Goal: Obtain resource: Obtain resource

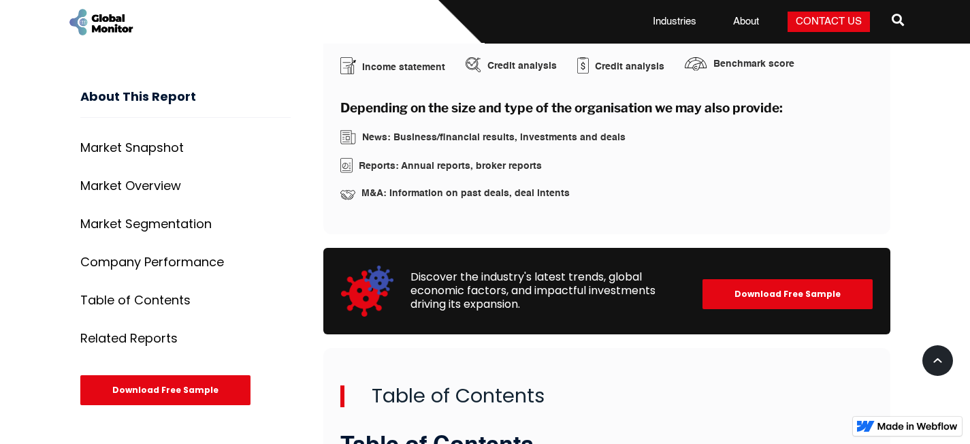
scroll to position [2368, 0]
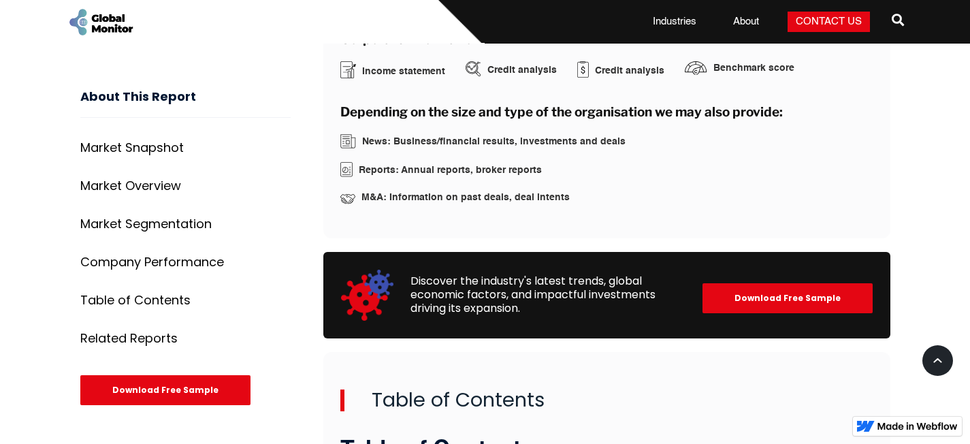
click at [152, 390] on div "Download Free Sample" at bounding box center [165, 390] width 170 height 30
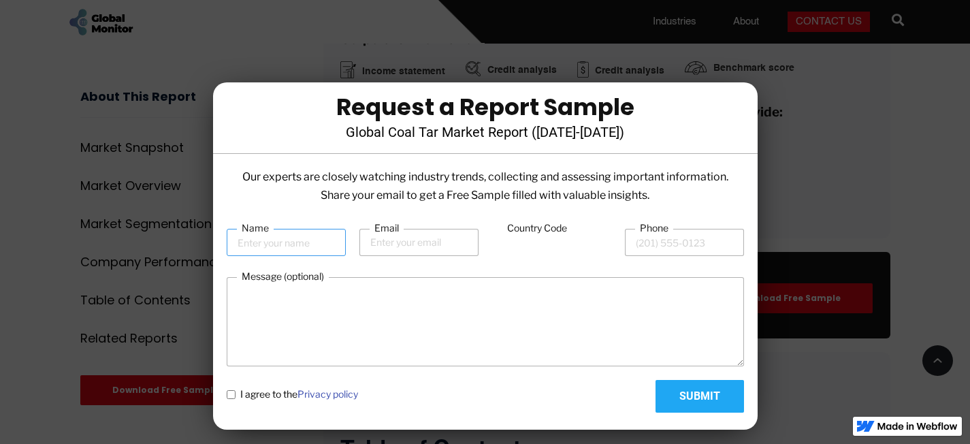
click at [255, 248] on input "Name" at bounding box center [286, 242] width 119 height 27
type input "Om Parkash Bahl"
click at [387, 240] on input "Email" at bounding box center [418, 242] width 119 height 27
type input "opbahl@gmail.com"
click at [649, 247] on input "Phone" at bounding box center [684, 242] width 119 height 27
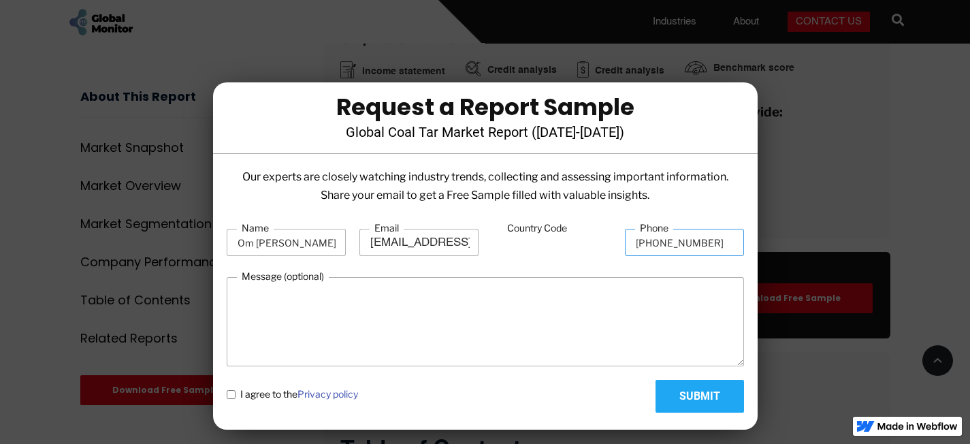
type input "(91)9811251200"
click at [231, 392] on policy "I agree to the Privacy policy" at bounding box center [231, 394] width 9 height 9
checkbox policy "true"
click at [545, 237] on input "Country Code" at bounding box center [551, 243] width 119 height 26
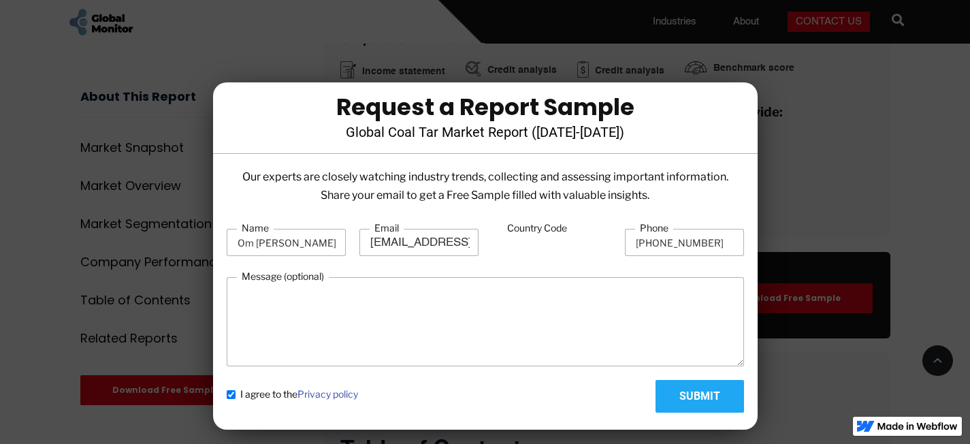
click at [538, 225] on label "Country Code" at bounding box center [536, 228] width 69 height 14
click at [538, 230] on input "Country Code" at bounding box center [551, 243] width 119 height 26
click at [518, 246] on input "Country Code" at bounding box center [551, 243] width 119 height 26
click at [267, 305] on textarea "Message (optional)" at bounding box center [485, 321] width 517 height 89
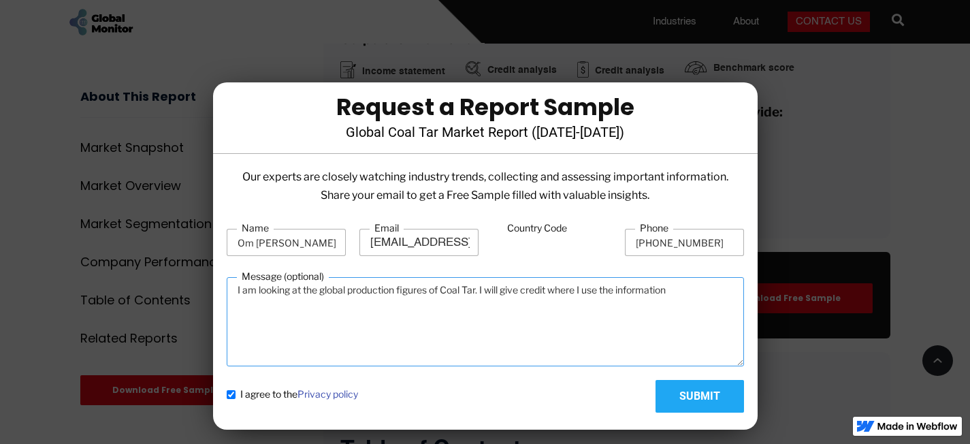
type textarea "I am looking at the global production figures of Coal Tar. I will give credit w…"
drag, startPoint x: 697, startPoint y: 395, endPoint x: 693, endPoint y: 387, distance: 9.7
click at [696, 393] on input "Submit" at bounding box center [699, 396] width 88 height 33
click at [530, 237] on input "Country Code" at bounding box center [551, 243] width 119 height 26
click at [520, 248] on input "Country Code" at bounding box center [551, 243] width 119 height 26
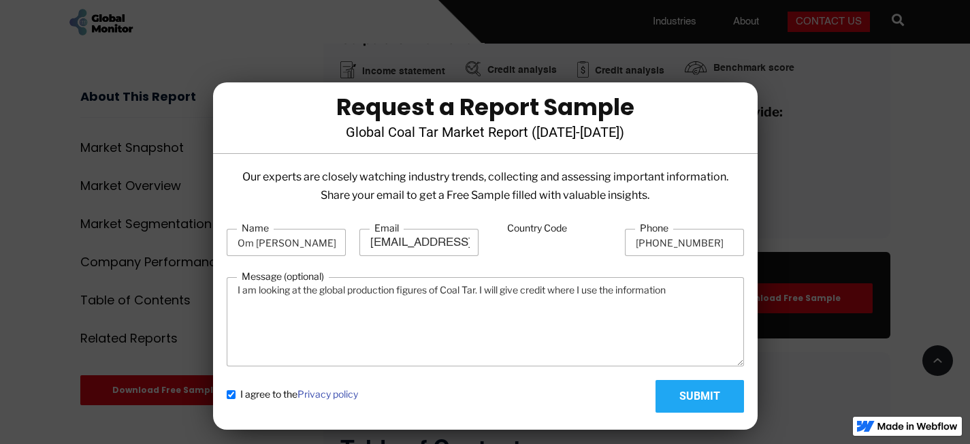
click at [520, 248] on input "Country Code" at bounding box center [551, 243] width 119 height 26
click at [519, 274] on form "Name Om Parkash Bahl Email opbahl@gmail.com Country Code Phone (91)9811251200 M…" at bounding box center [485, 316] width 517 height 191
click at [515, 245] on input "Country Code" at bounding box center [551, 243] width 119 height 26
click at [533, 227] on label "Country Code" at bounding box center [536, 228] width 69 height 14
click at [533, 230] on input "Country Code" at bounding box center [551, 243] width 119 height 26
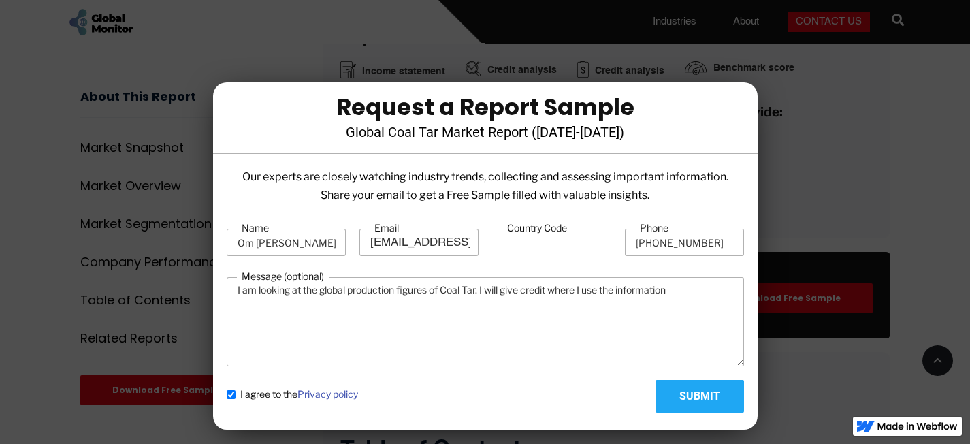
click at [533, 227] on label "Country Code" at bounding box center [536, 228] width 69 height 14
click at [533, 230] on input "Country Code" at bounding box center [551, 243] width 119 height 26
click at [533, 227] on label "Country Code" at bounding box center [536, 228] width 69 height 14
click at [533, 230] on input "Country Code" at bounding box center [551, 243] width 119 height 26
click at [550, 244] on input "Country Code" at bounding box center [551, 243] width 119 height 26
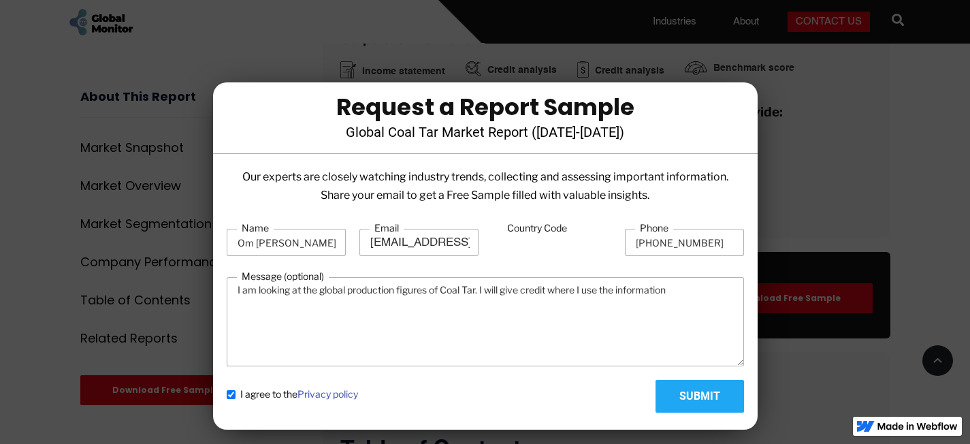
click at [534, 245] on input "Country Code" at bounding box center [551, 243] width 119 height 26
type input "91"
click at [651, 242] on input "(91)9811251200" at bounding box center [684, 242] width 119 height 27
type input "9811251200"
click at [529, 228] on label "Country Code" at bounding box center [536, 228] width 69 height 14
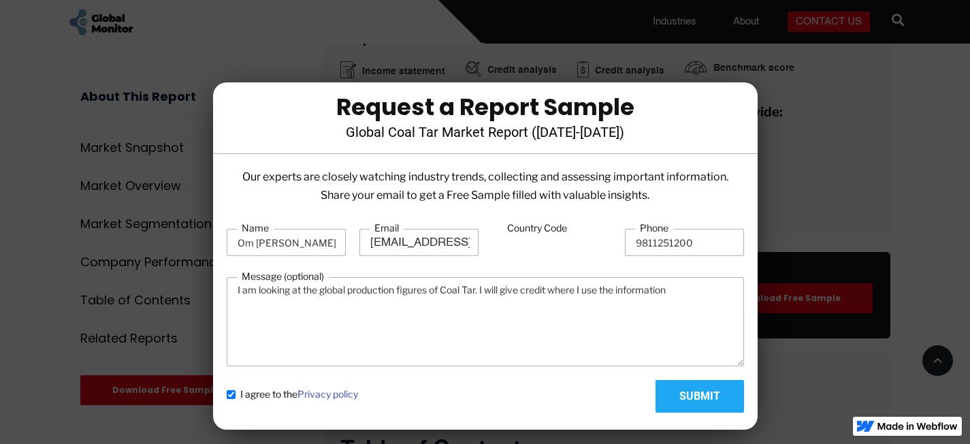
click at [529, 230] on input "91" at bounding box center [551, 243] width 119 height 26
click at [529, 228] on label "Country Code" at bounding box center [536, 228] width 69 height 14
click at [529, 230] on input "91" at bounding box center [551, 243] width 119 height 26
click at [529, 228] on label "Country Code" at bounding box center [536, 228] width 69 height 14
click at [529, 230] on input "91" at bounding box center [551, 243] width 119 height 26
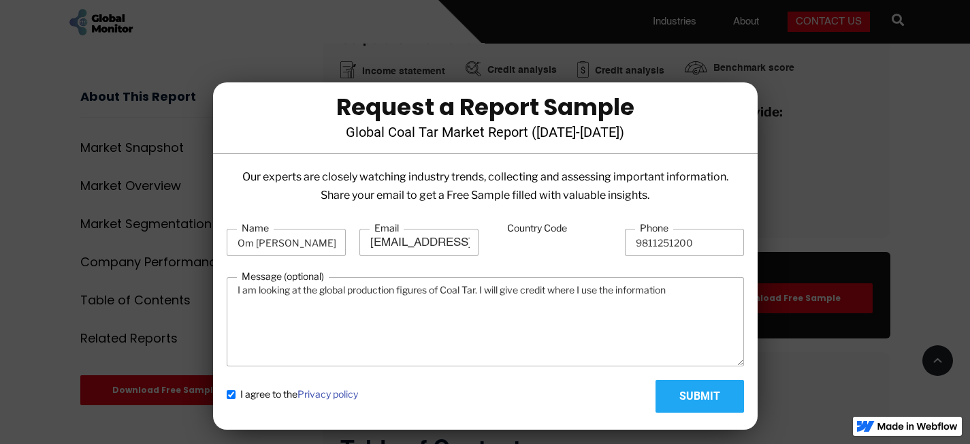
click at [536, 248] on input "91" at bounding box center [551, 243] width 119 height 26
click at [698, 395] on input "Submit" at bounding box center [699, 396] width 88 height 33
click at [538, 245] on input "Country Code" at bounding box center [551, 243] width 119 height 26
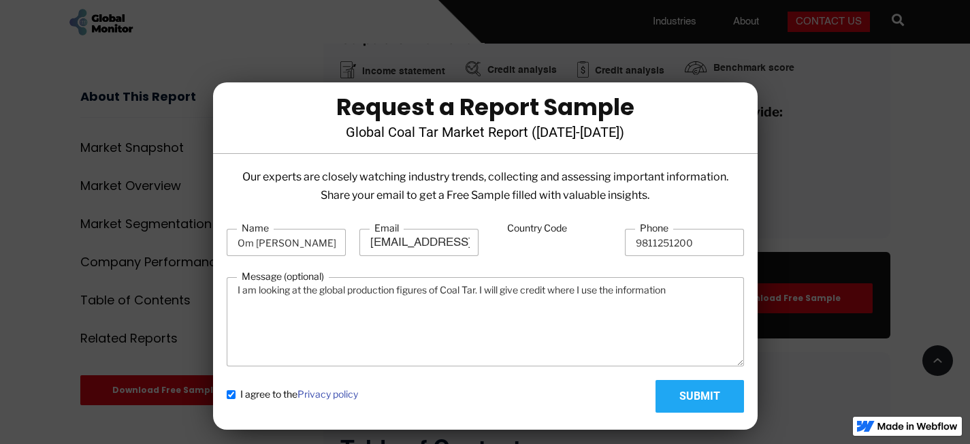
click at [549, 400] on div "I agree to the Privacy policy Submit" at bounding box center [485, 396] width 517 height 33
click at [524, 246] on input "Country Code" at bounding box center [551, 243] width 119 height 26
click at [461, 243] on input "opbahl@gmail.com" at bounding box center [418, 242] width 119 height 27
click at [521, 229] on label "Country Code" at bounding box center [536, 228] width 69 height 14
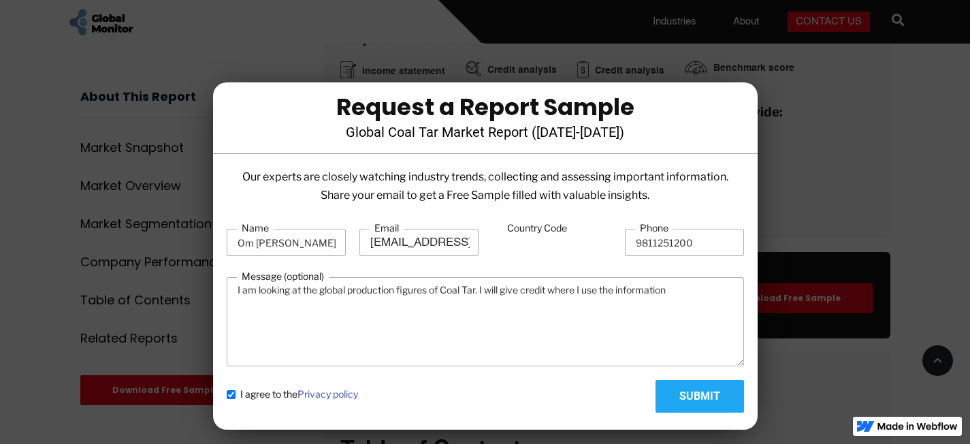
click at [521, 230] on input "Country Code" at bounding box center [551, 243] width 119 height 26
click at [521, 229] on label "Country Code" at bounding box center [536, 228] width 69 height 14
click at [521, 230] on input "Country Code" at bounding box center [551, 243] width 119 height 26
click at [521, 229] on label "Country Code" at bounding box center [536, 228] width 69 height 14
click at [521, 230] on input "Country Code" at bounding box center [551, 243] width 119 height 26
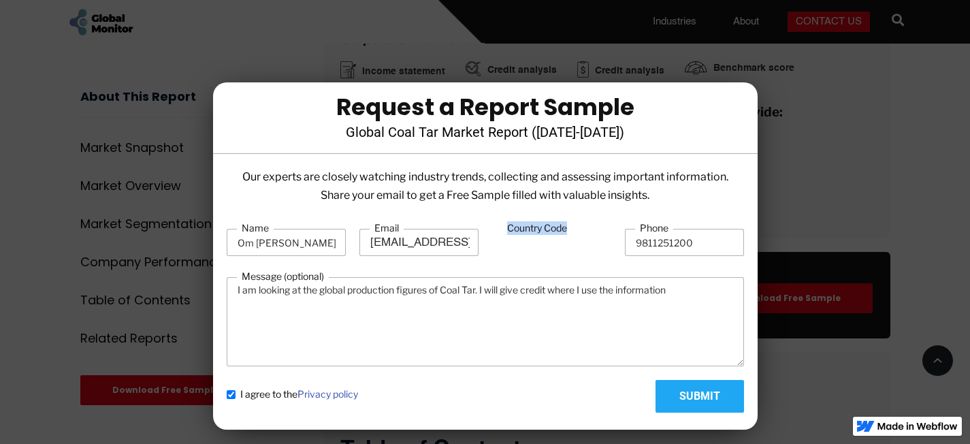
drag, startPoint x: 570, startPoint y: 227, endPoint x: 504, endPoint y: 231, distance: 66.9
click at [504, 231] on label "Country Code" at bounding box center [536, 228] width 69 height 14
click at [525, 246] on input "Country Code" at bounding box center [551, 243] width 119 height 26
click at [534, 246] on input "Country Code" at bounding box center [551, 243] width 119 height 26
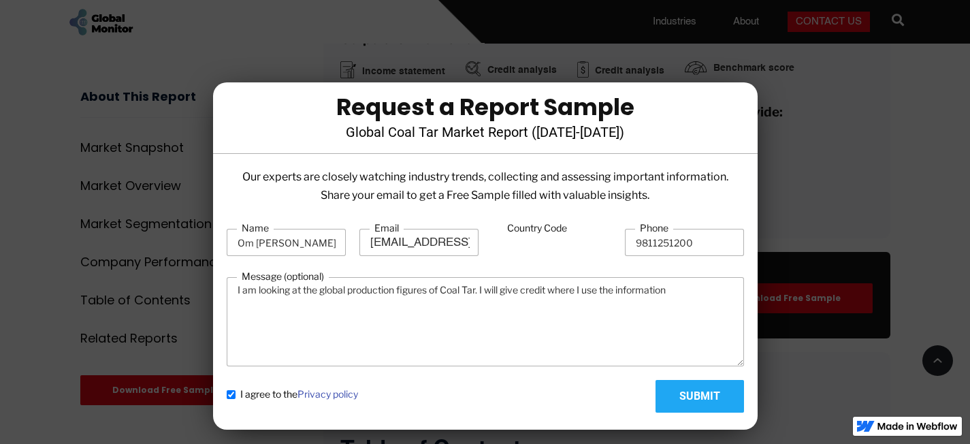
click at [570, 228] on label "Country Code" at bounding box center [536, 228] width 69 height 14
click at [570, 230] on input "Country Code" at bounding box center [551, 243] width 119 height 26
click at [570, 228] on label "Country Code" at bounding box center [536, 228] width 69 height 14
click at [570, 230] on input "Country Code" at bounding box center [551, 243] width 119 height 26
click at [570, 228] on label "Country Code" at bounding box center [536, 228] width 69 height 14
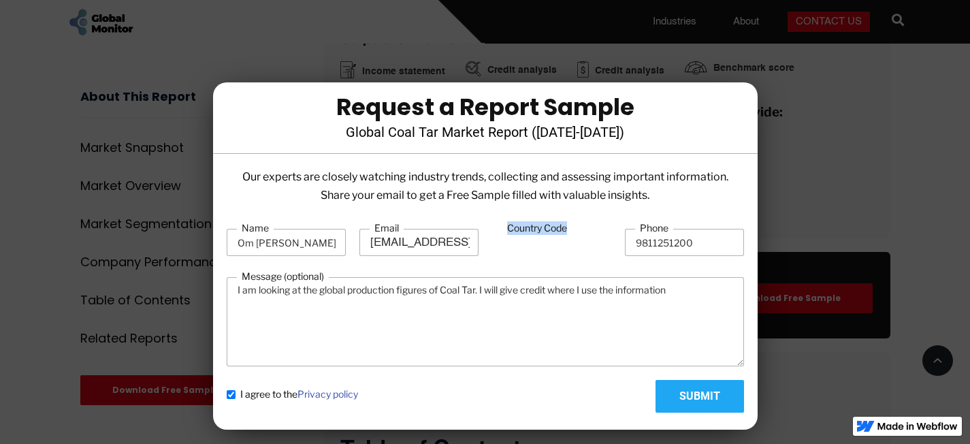
click at [570, 230] on input "Country Code" at bounding box center [551, 243] width 119 height 26
click at [570, 228] on label "Country Code" at bounding box center [536, 228] width 69 height 14
click at [570, 230] on input "Country Code" at bounding box center [551, 243] width 119 height 26
click at [570, 228] on label "Country Code" at bounding box center [536, 228] width 69 height 14
click at [570, 230] on input "Country Code" at bounding box center [551, 243] width 119 height 26
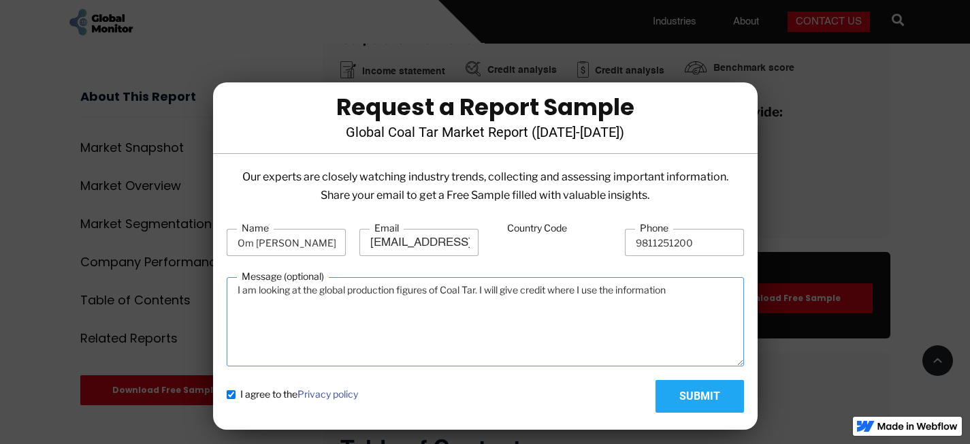
click at [260, 335] on textarea "I am looking at the global production figures of Coal Tar. I will give credit w…" at bounding box center [485, 321] width 517 height 89
type textarea "I am looking at the global production figures of Coal Tar. I will give credit w…"
click at [699, 393] on input "Submit" at bounding box center [699, 396] width 88 height 33
click at [476, 323] on textarea "I am looking at the global production figures of Coal Tar. I will give credit w…" at bounding box center [485, 321] width 517 height 89
click at [230, 393] on policy "I agree to the Privacy policy" at bounding box center [231, 394] width 9 height 9
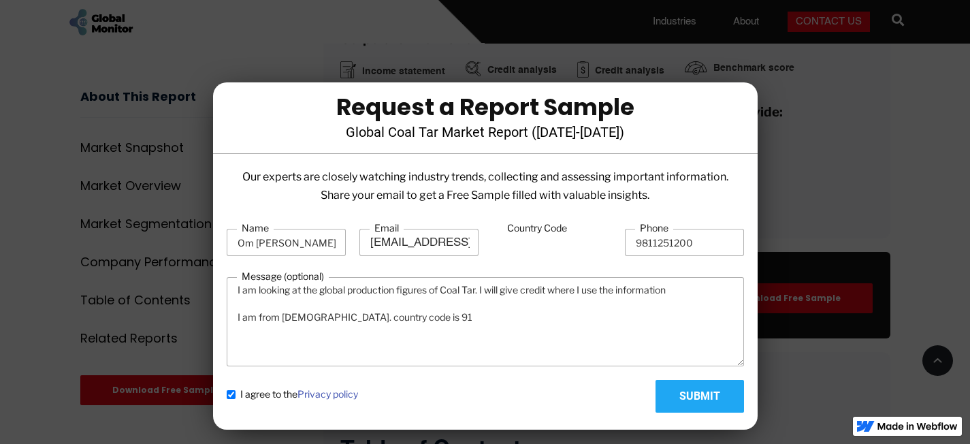
checkbox policy "false"
click at [911, 427] on img at bounding box center [917, 426] width 80 height 8
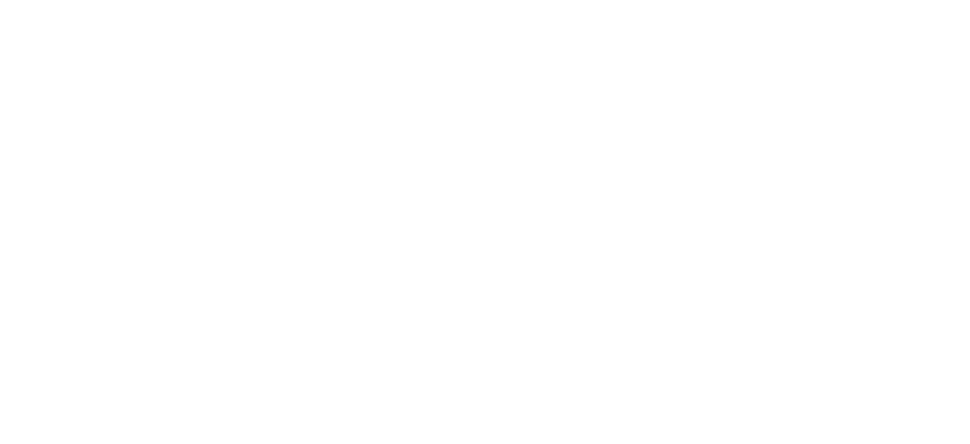
scroll to position [2368, 0]
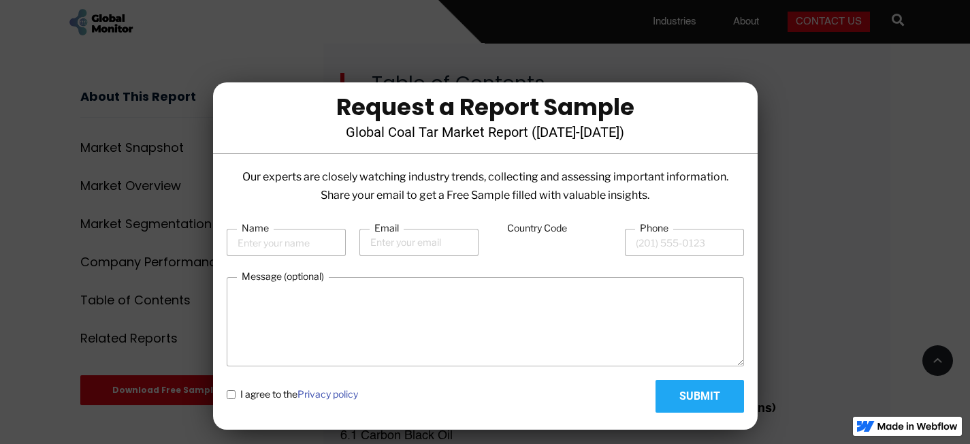
click at [231, 391] on policy "I agree to the Privacy policy" at bounding box center [231, 394] width 9 height 9
checkbox policy "true"
click at [549, 223] on label "Country Code" at bounding box center [536, 228] width 69 height 14
click at [549, 230] on input "Country Code" at bounding box center [551, 243] width 119 height 26
click at [549, 223] on label "Country Code" at bounding box center [536, 228] width 69 height 14
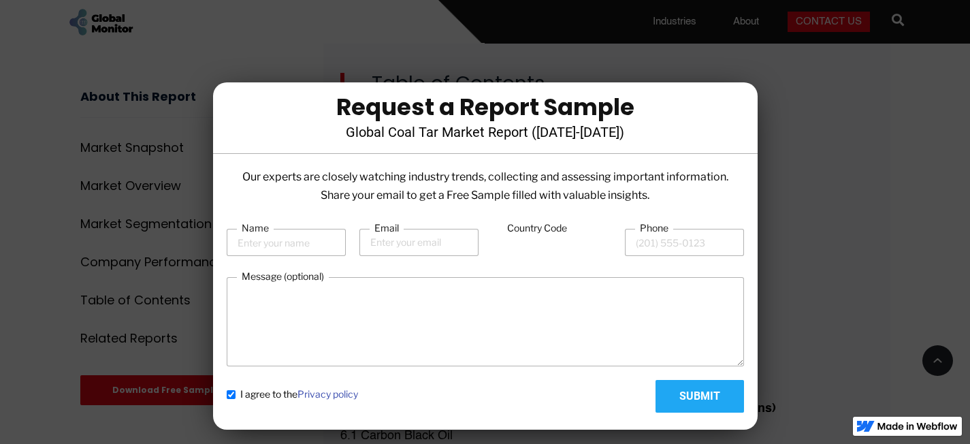
click at [549, 230] on input "Country Code" at bounding box center [551, 243] width 119 height 26
click at [549, 223] on label "Country Code" at bounding box center [536, 228] width 69 height 14
click at [549, 230] on input "Country Code" at bounding box center [551, 243] width 119 height 26
click at [505, 251] on input "Country Code" at bounding box center [551, 243] width 119 height 26
click at [560, 229] on label "Country Code" at bounding box center [536, 228] width 69 height 14
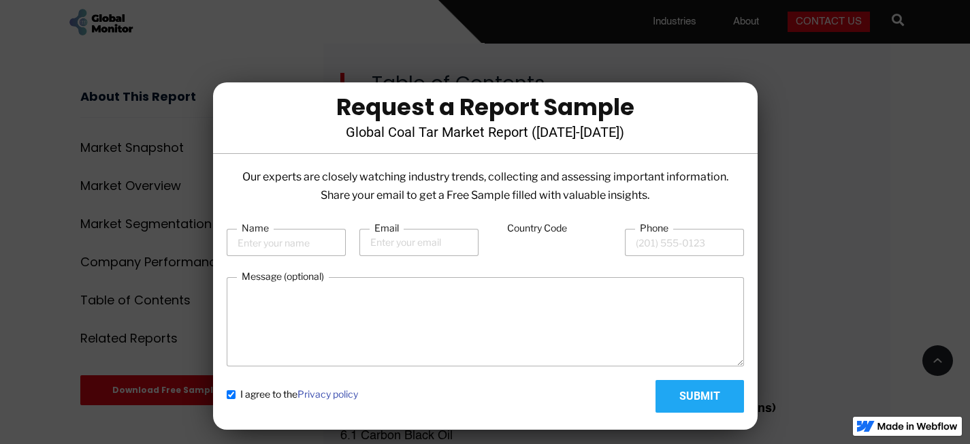
click at [560, 230] on input "Country Code" at bounding box center [551, 243] width 119 height 26
click at [638, 244] on input "Phone" at bounding box center [684, 242] width 119 height 27
click at [632, 252] on input "Phone" at bounding box center [684, 242] width 119 height 27
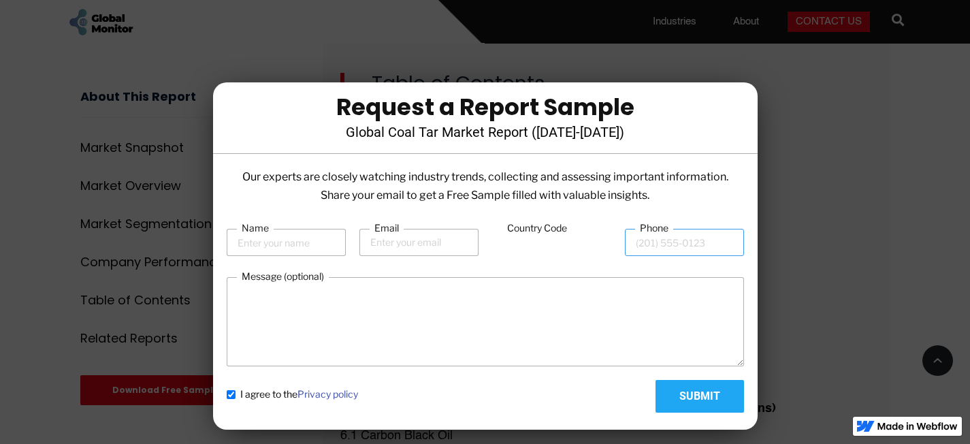
click at [632, 252] on input "Phone" at bounding box center [684, 242] width 119 height 27
click at [630, 253] on input "Phone" at bounding box center [684, 242] width 119 height 27
click at [557, 225] on label "Country Code" at bounding box center [536, 228] width 69 height 14
click at [557, 230] on input "Country Code" at bounding box center [551, 243] width 119 height 26
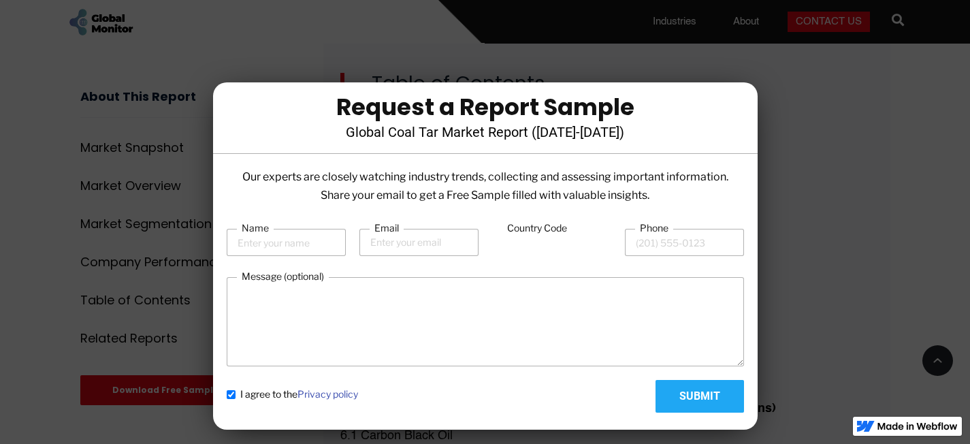
click at [557, 225] on label "Country Code" at bounding box center [536, 228] width 69 height 14
click at [557, 230] on input "Country Code" at bounding box center [551, 243] width 119 height 26
click at [557, 225] on label "Country Code" at bounding box center [536, 228] width 69 height 14
click at [557, 230] on input "Country Code" at bounding box center [551, 243] width 119 height 26
click at [557, 225] on label "Country Code" at bounding box center [536, 228] width 69 height 14
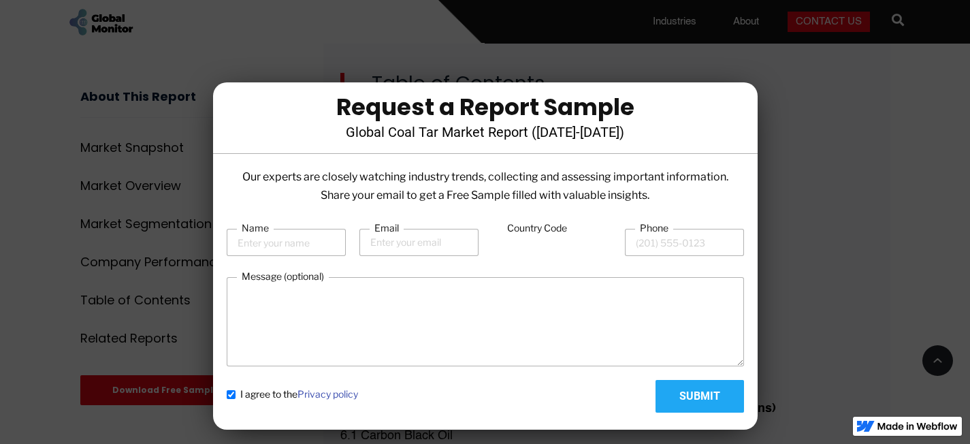
click at [557, 230] on input "Country Code" at bounding box center [551, 243] width 119 height 26
click at [557, 225] on label "Country Code" at bounding box center [536, 228] width 69 height 14
click at [557, 230] on input "Country Code" at bounding box center [551, 243] width 119 height 26
click at [557, 225] on label "Country Code" at bounding box center [536, 228] width 69 height 14
click at [557, 230] on input "Country Code" at bounding box center [551, 243] width 119 height 26
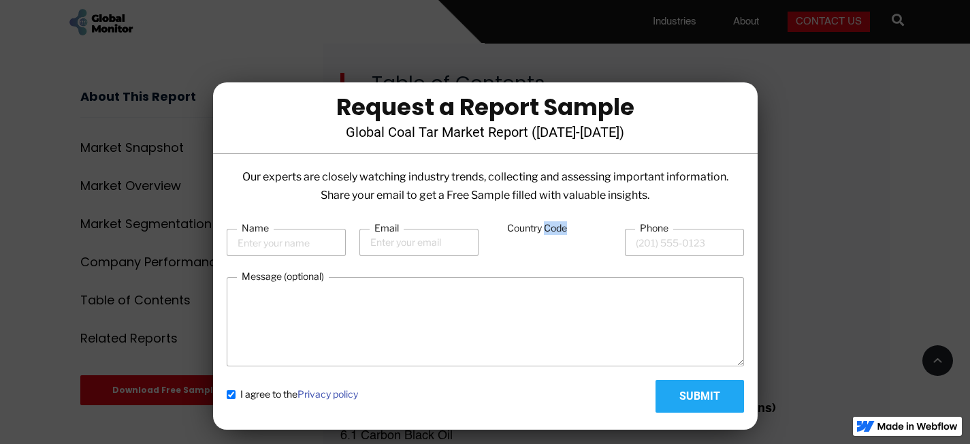
click at [557, 225] on label "Country Code" at bounding box center [536, 228] width 69 height 14
click at [557, 230] on input "Country Code" at bounding box center [551, 243] width 119 height 26
click at [544, 242] on input "Country Code" at bounding box center [551, 243] width 119 height 26
click at [634, 244] on input "Phone" at bounding box center [684, 242] width 119 height 27
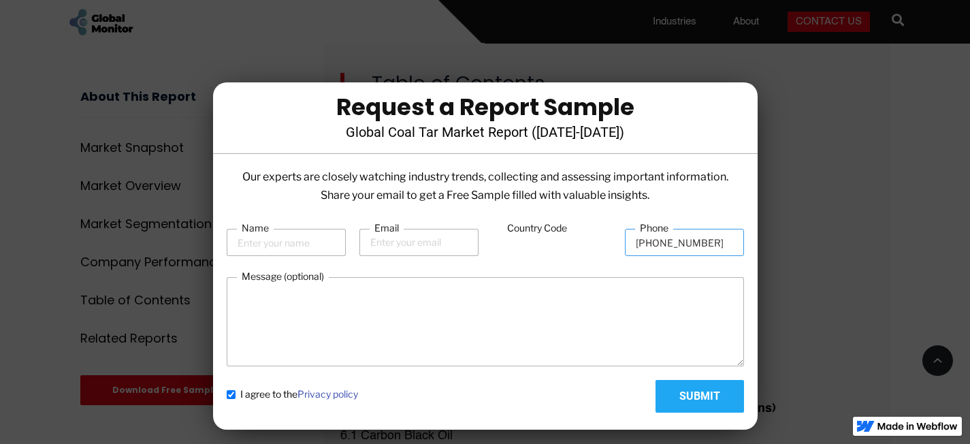
type input "(91)9811251200"
click at [694, 393] on input "Submit" at bounding box center [699, 396] width 88 height 33
click at [532, 242] on input "Country Code" at bounding box center [551, 243] width 119 height 26
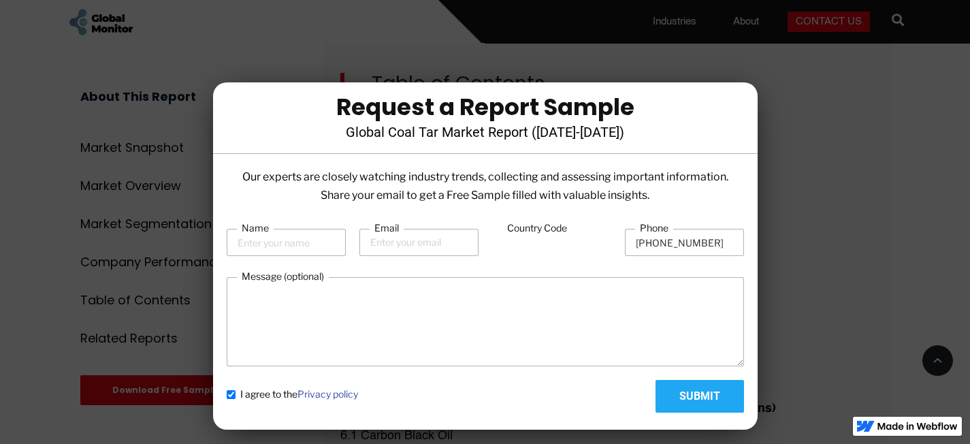
click at [590, 400] on div "I agree to the Privacy policy Submit" at bounding box center [485, 396] width 517 height 33
click at [195, 408] on div at bounding box center [485, 222] width 970 height 444
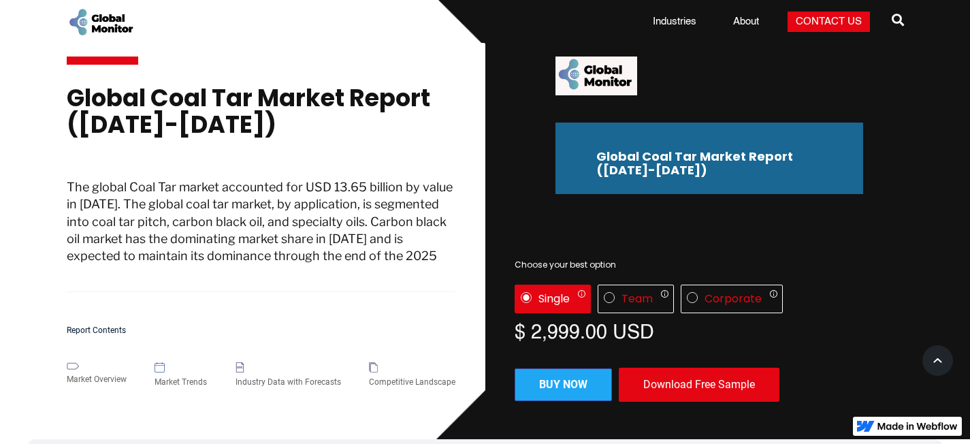
scroll to position [0, 0]
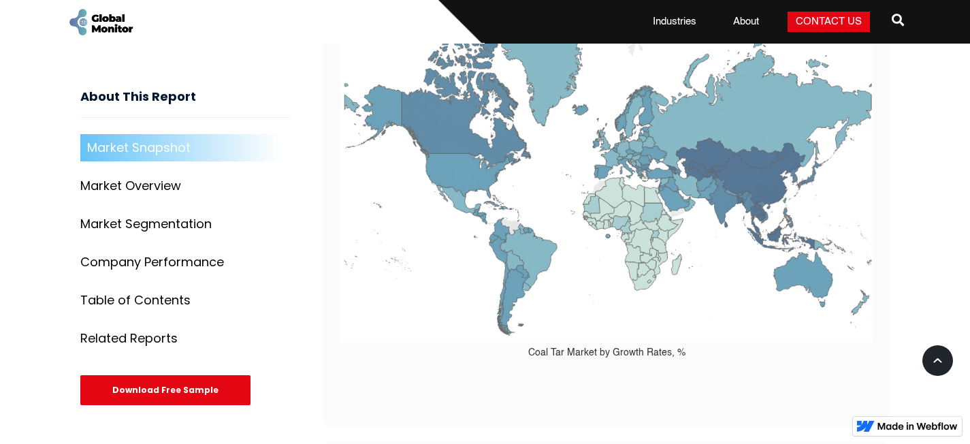
scroll to position [624, 0]
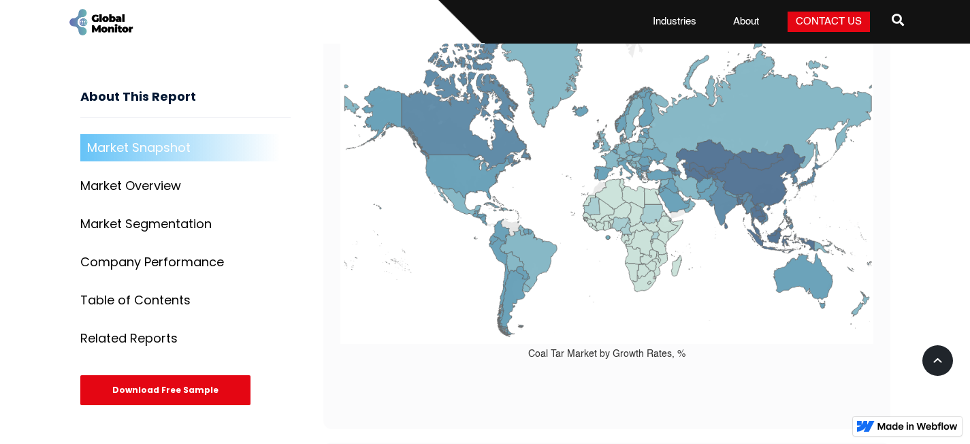
click at [176, 389] on div "Download Free Sample" at bounding box center [165, 390] width 170 height 30
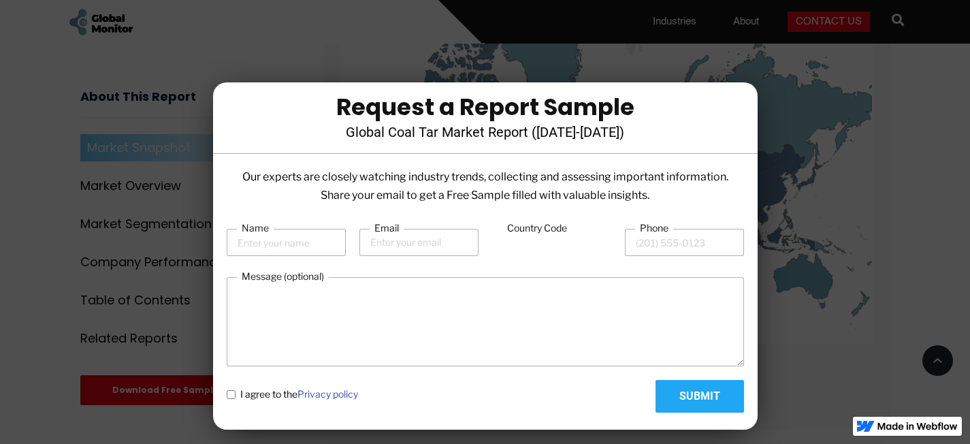
click at [65, 361] on div at bounding box center [485, 222] width 970 height 444
